Goal: Transaction & Acquisition: Purchase product/service

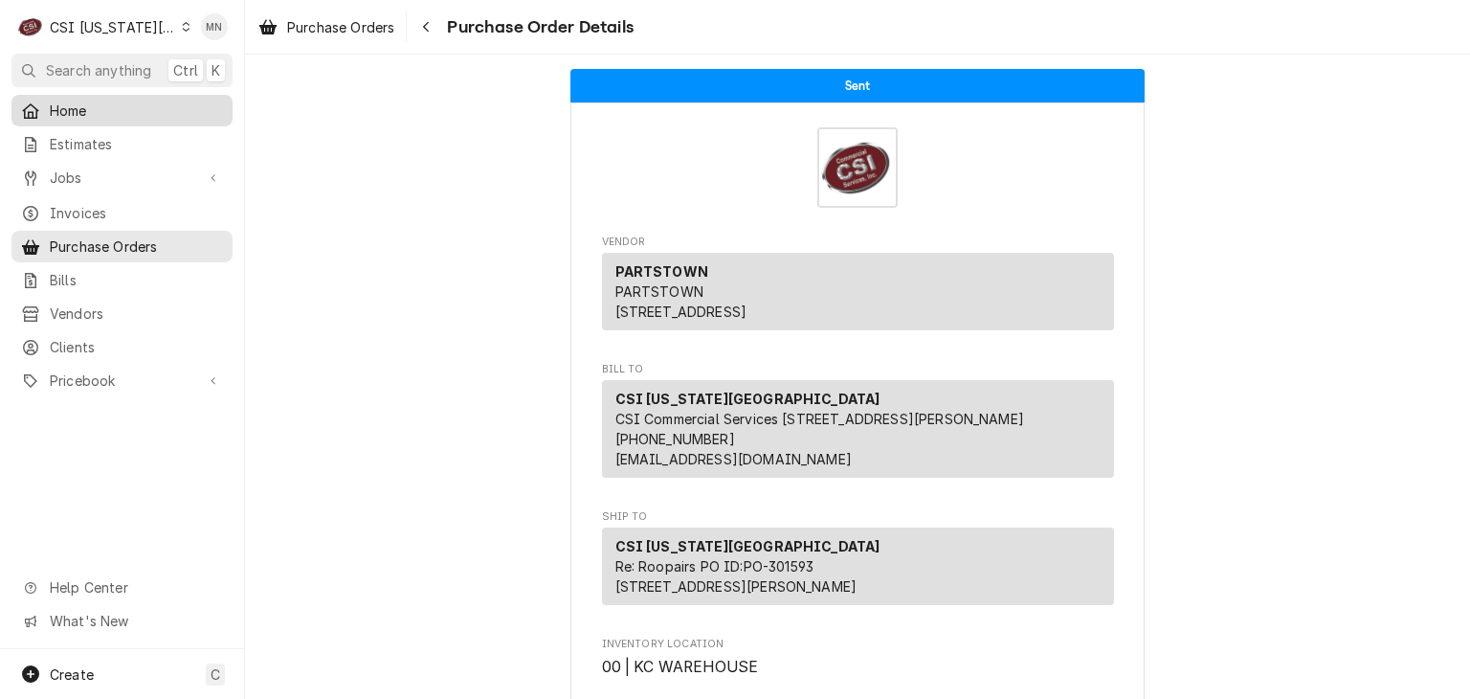
click at [78, 107] on span "Home" at bounding box center [136, 110] width 173 height 20
